Goal: Task Accomplishment & Management: Manage account settings

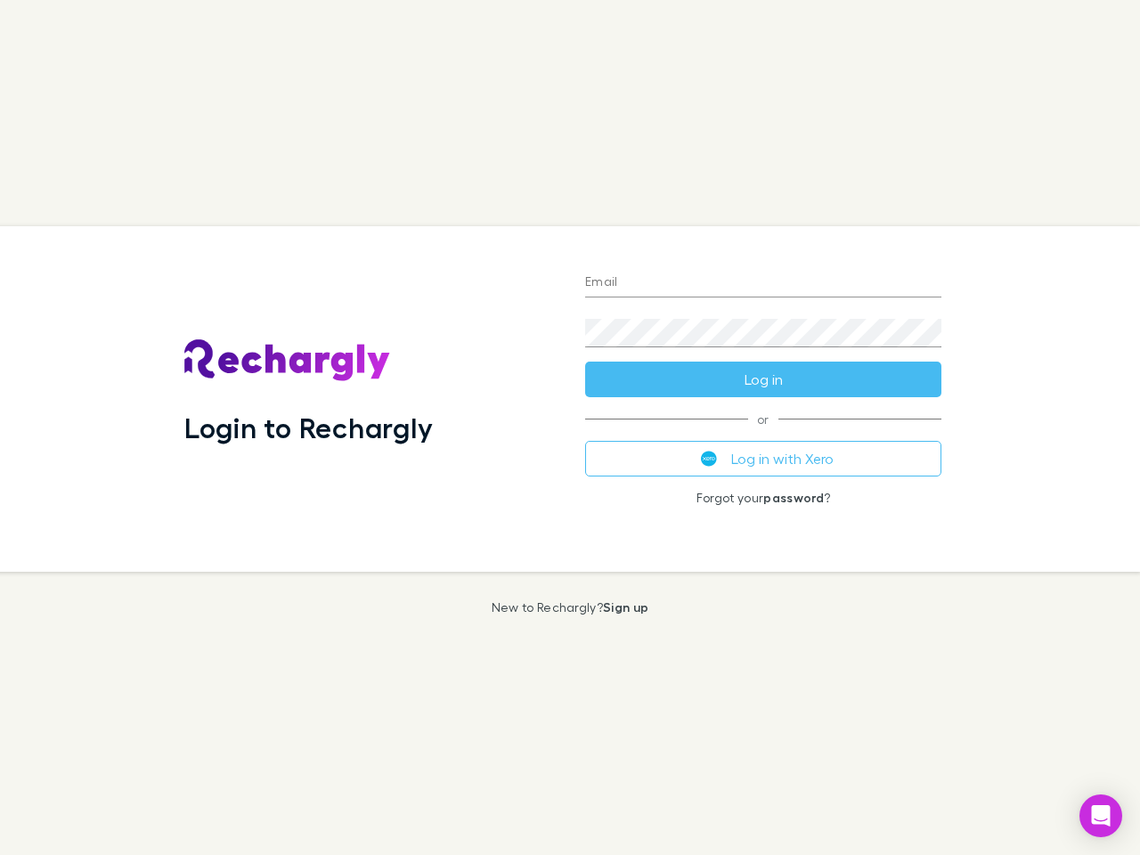
click at [570, 427] on div "Login to Rechargly" at bounding box center [370, 398] width 401 height 345
click at [763, 283] on input "Email" at bounding box center [763, 283] width 356 height 28
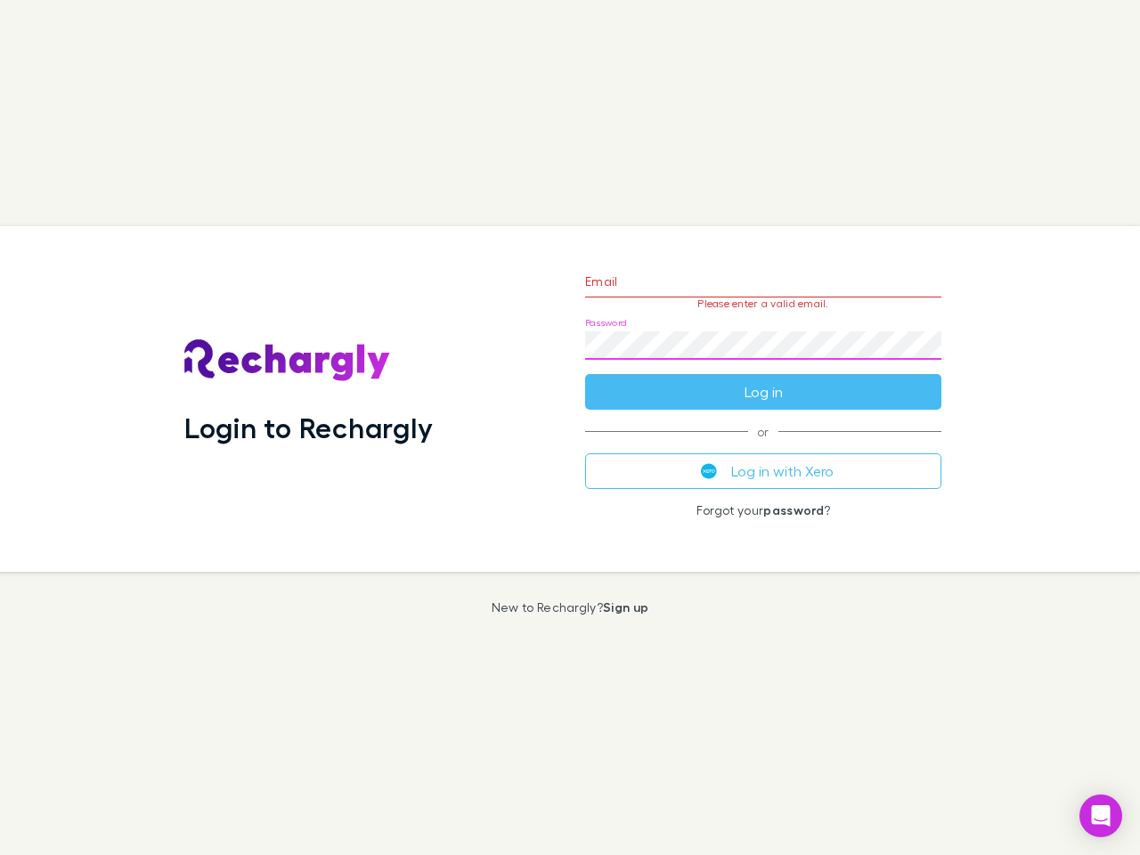
click at [763, 379] on form "Email Please enter a valid email. Password Log in" at bounding box center [763, 332] width 356 height 155
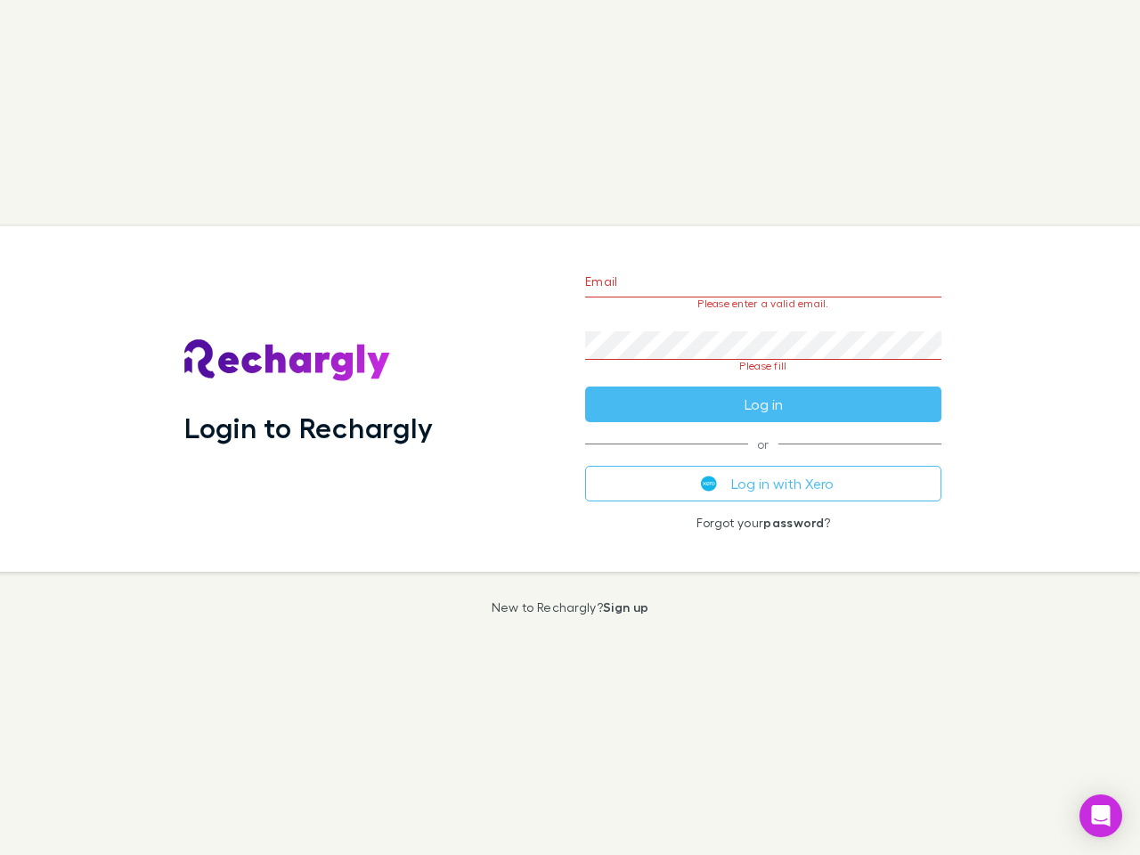
click at [763, 459] on div "Email Please enter a valid email. Password Please fill Log in or Log in with Xe…" at bounding box center [763, 398] width 385 height 345
click at [1100, 816] on icon "Open Intercom Messenger" at bounding box center [1101, 815] width 19 height 21
